Goal: Book appointment/travel/reservation

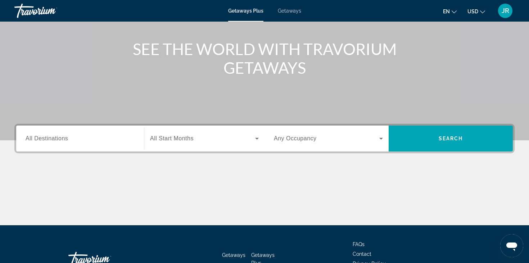
scroll to position [76, 0]
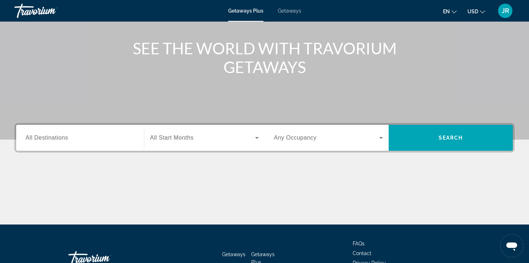
click at [83, 149] on div "Destination All Destinations" at bounding box center [80, 138] width 121 height 26
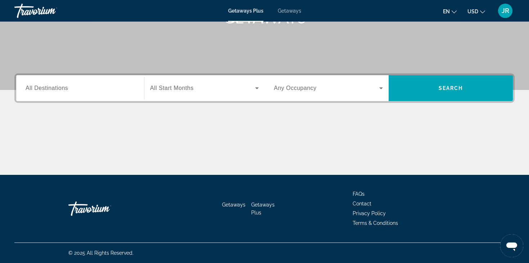
click at [80, 92] on input "Destination All Destinations" at bounding box center [80, 88] width 109 height 9
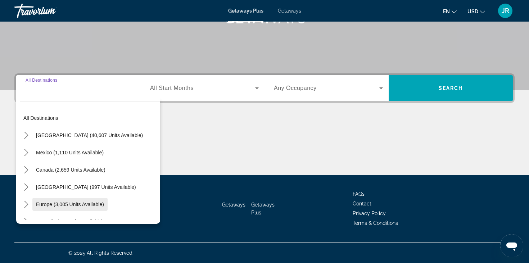
scroll to position [0, 0]
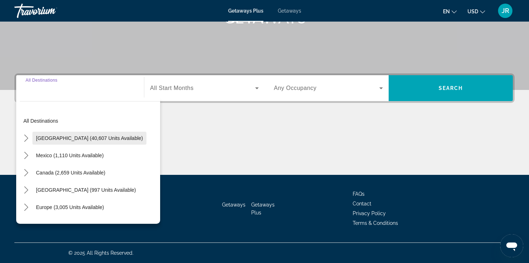
click at [77, 141] on span "[GEOGRAPHIC_DATA] (40,607 units available)" at bounding box center [89, 138] width 107 height 6
type input "**********"
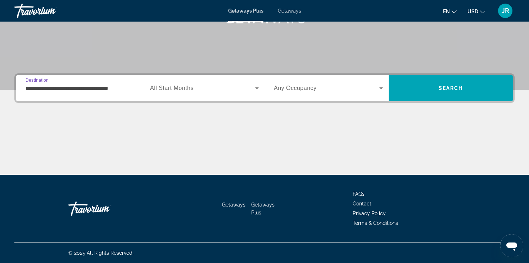
click at [183, 77] on div "Start Month All Start Months" at bounding box center [204, 88] width 121 height 26
click at [183, 88] on span "All Start Months" at bounding box center [172, 88] width 44 height 6
